Goal: Task Accomplishment & Management: Complete application form

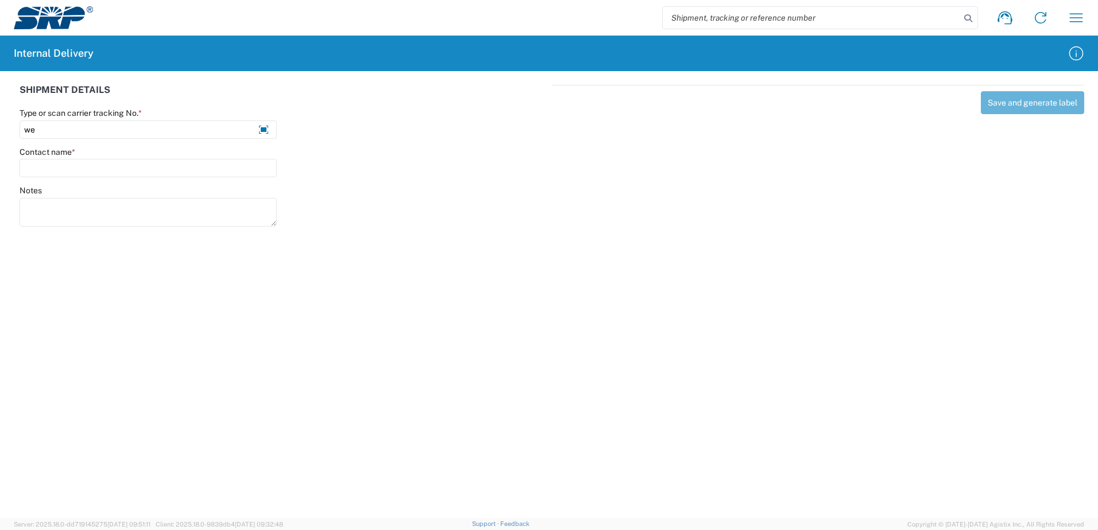
type input "w"
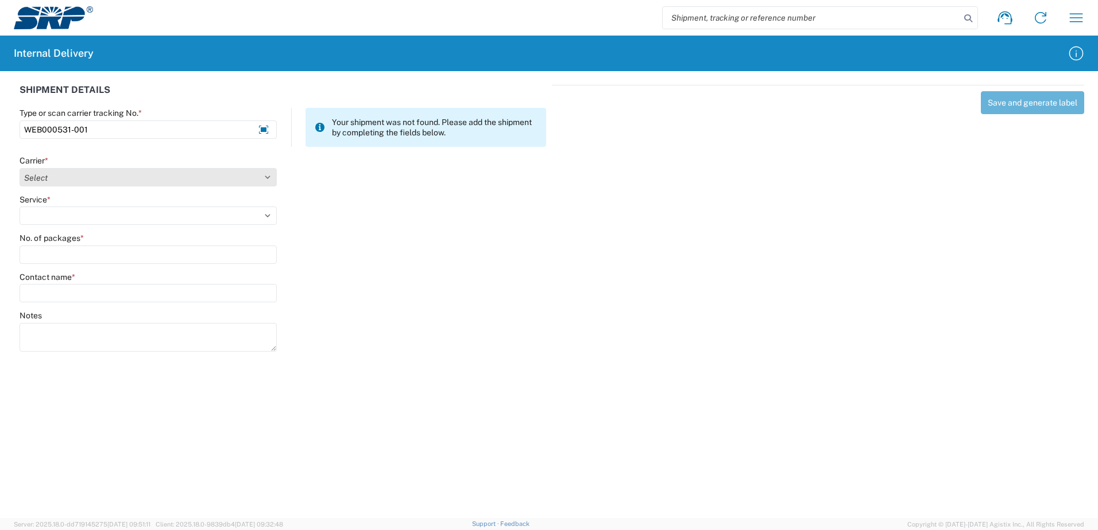
type input "WEB000531-001"
click at [266, 177] on select "Select Amazon Logistics ATI Trucking BC Dimerco Logistics Empire Southwest FedE…" at bounding box center [148, 177] width 257 height 18
select select "18714"
click at [20, 168] on select "Select Amazon Logistics ATI Trucking BC Dimerco Logistics Empire Southwest FedE…" at bounding box center [148, 177] width 257 height 18
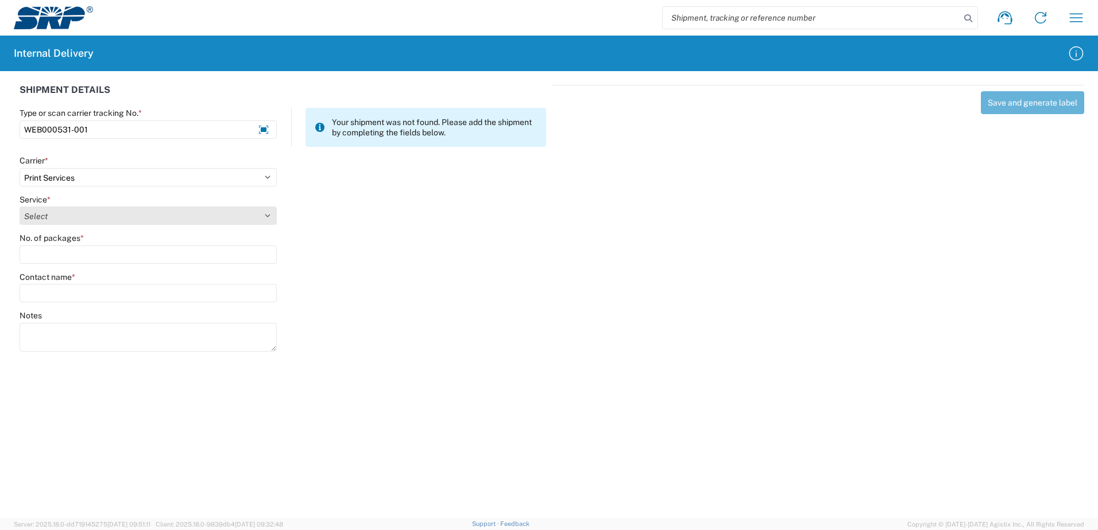
click at [268, 215] on select "Select Ground Inter-office" at bounding box center [148, 216] width 257 height 18
select select "35764"
click at [20, 207] on select "Select Ground Inter-office" at bounding box center [148, 216] width 257 height 18
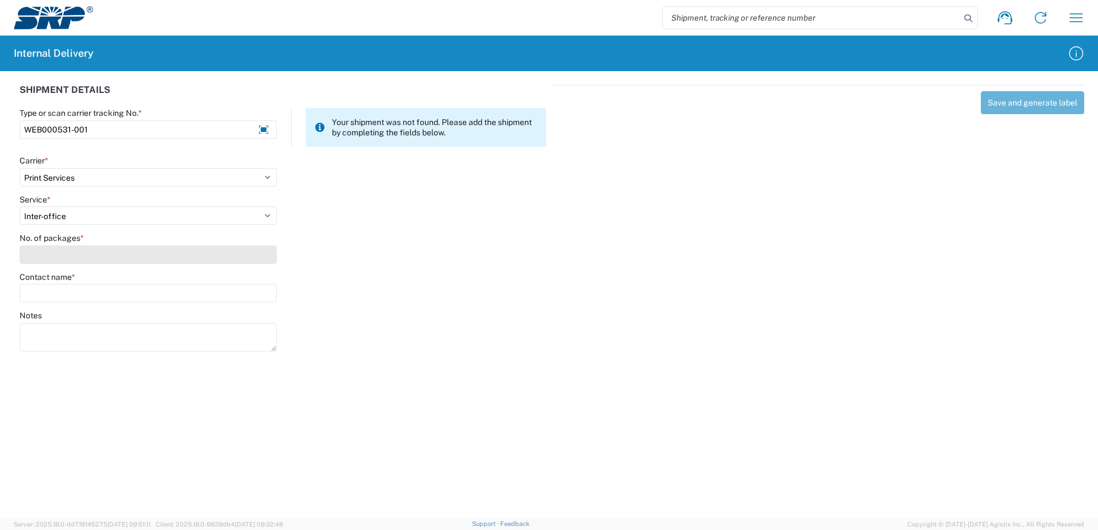
click at [248, 259] on input "No. of packages *" at bounding box center [148, 255] width 257 height 18
type input "1"
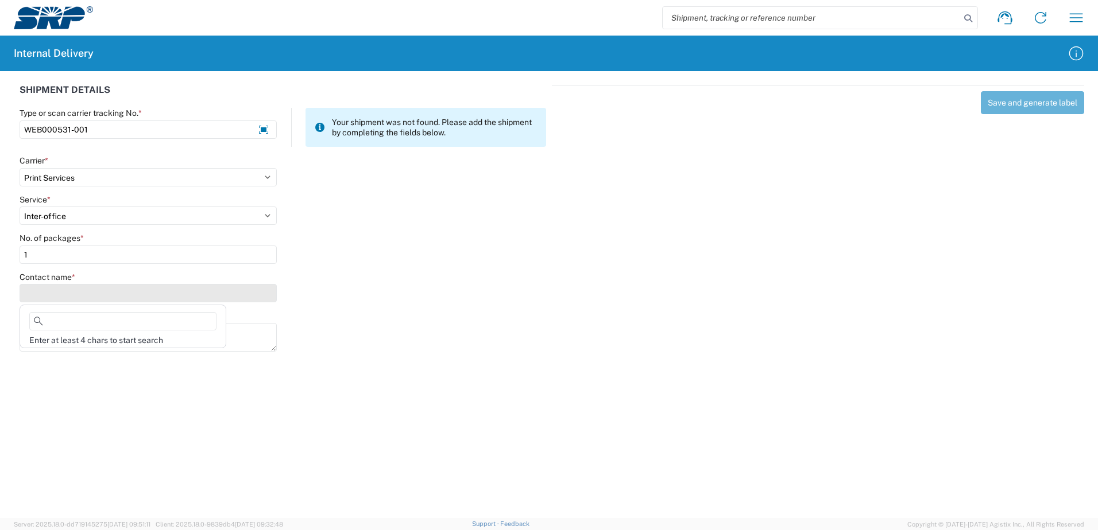
click at [242, 290] on input "Contact name *" at bounding box center [148, 293] width 257 height 18
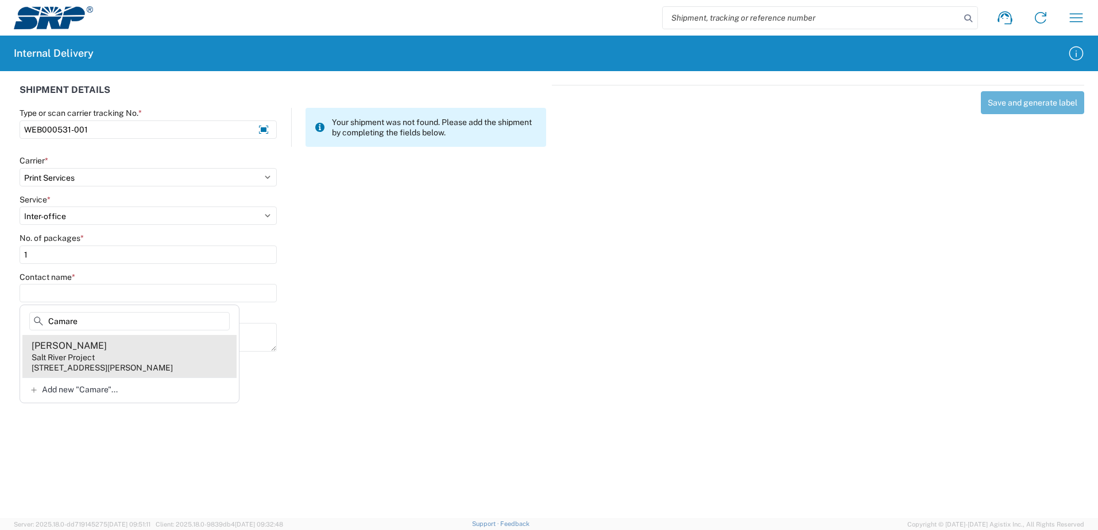
type input "Camare"
click at [125, 359] on agx-address-suggestion-item "[PERSON_NAME] Salt River Project [STREET_ADDRESS][PERSON_NAME]" at bounding box center [129, 356] width 214 height 42
type input "[PERSON_NAME]"
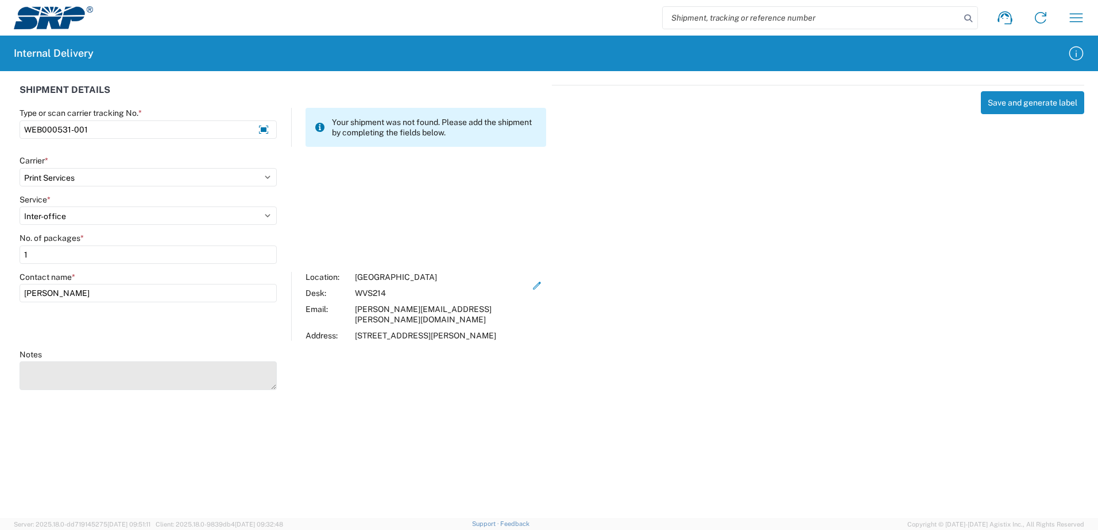
click at [114, 368] on textarea "Notes" at bounding box center [148, 376] width 257 height 29
type textarea "Emergency Facility Coordinates Map"
click at [1024, 108] on button "Save and generate label" at bounding box center [1031, 102] width 103 height 23
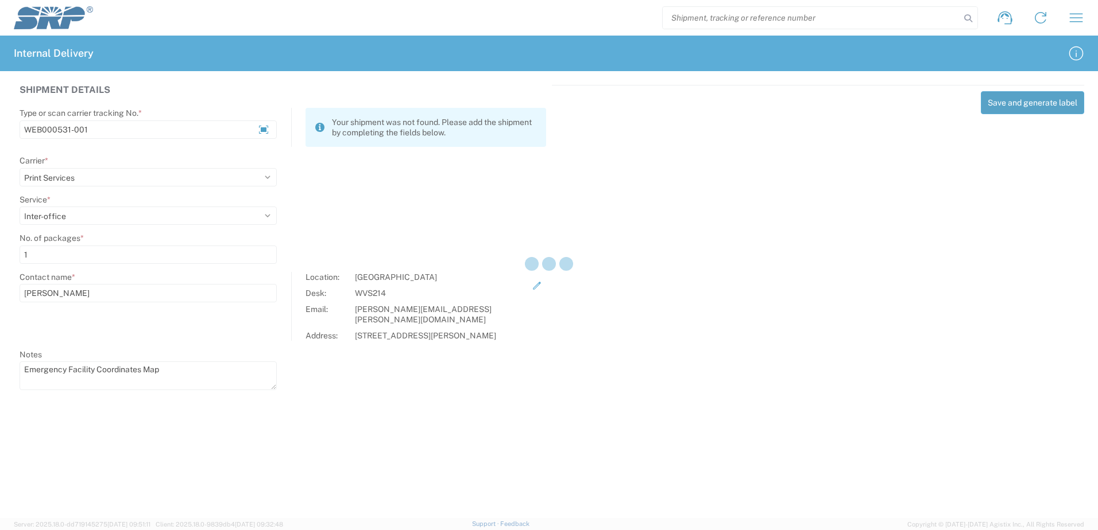
select select
